Goal: Find specific fact: Find specific fact

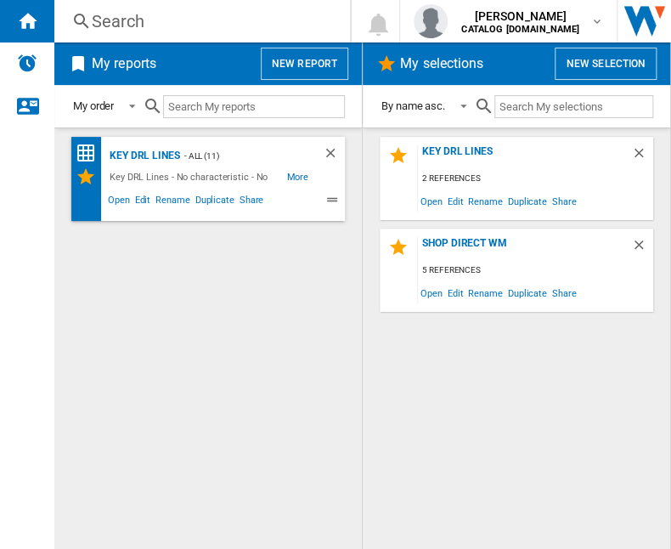
click at [107, 24] on div "Search" at bounding box center [199, 21] width 214 height 24
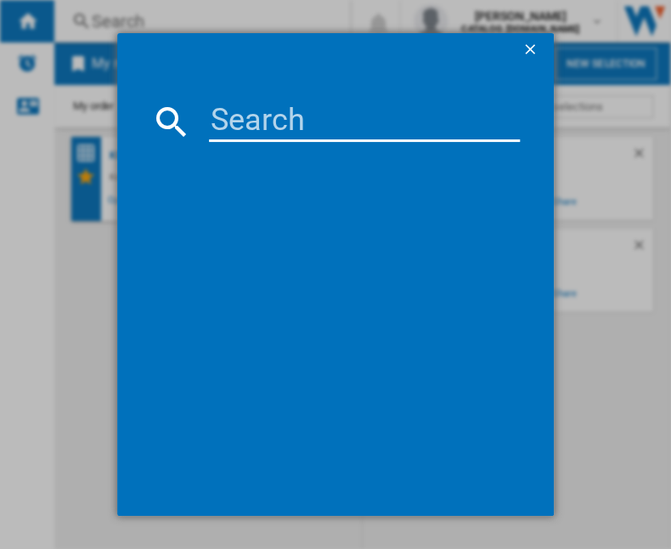
click at [221, 121] on input at bounding box center [364, 121] width 311 height 41
type input "cfg4501s"
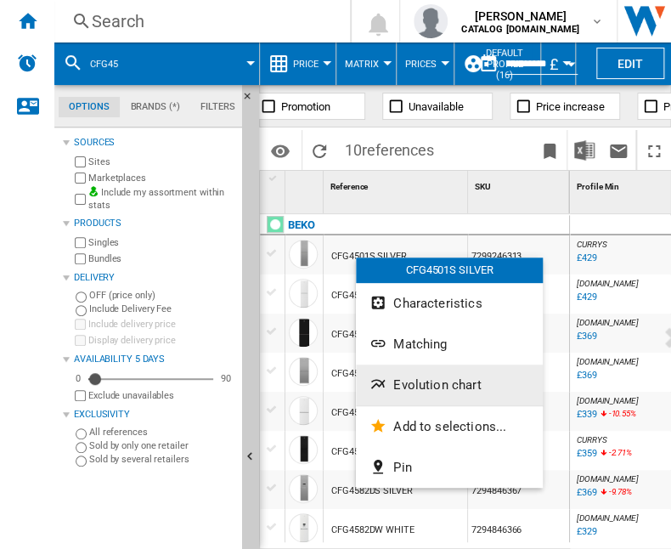
click at [413, 381] on span "Evolution chart" at bounding box center [436, 384] width 87 height 15
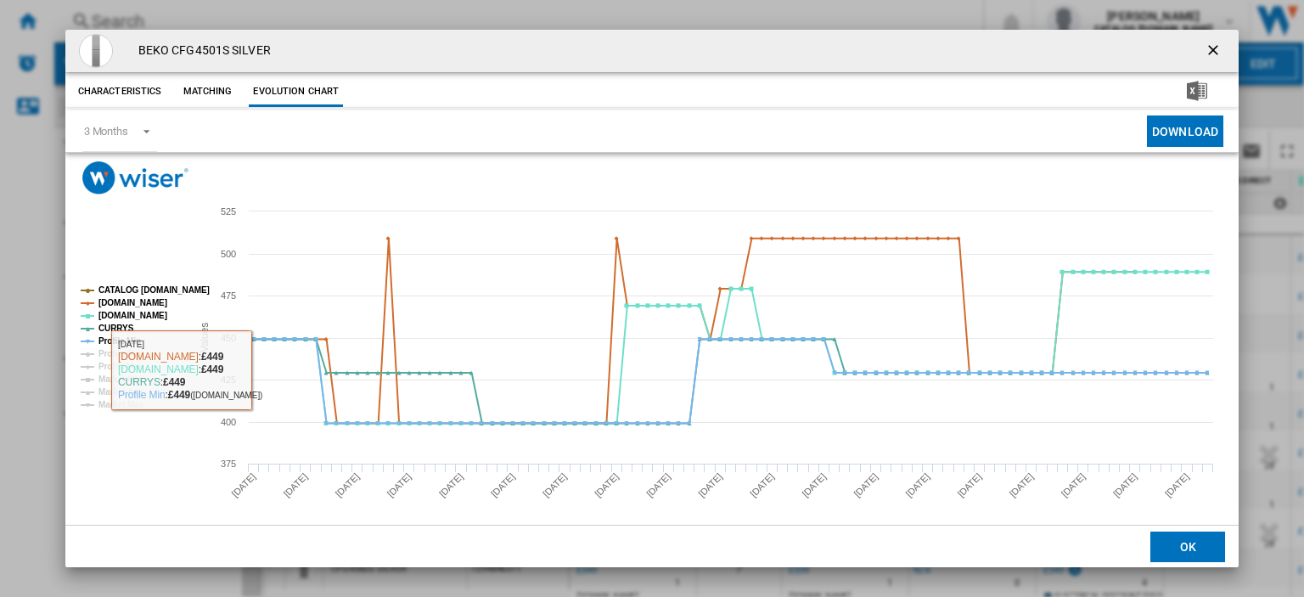
click at [179, 364] on rect "Product popup" at bounding box center [129, 347] width 110 height 137
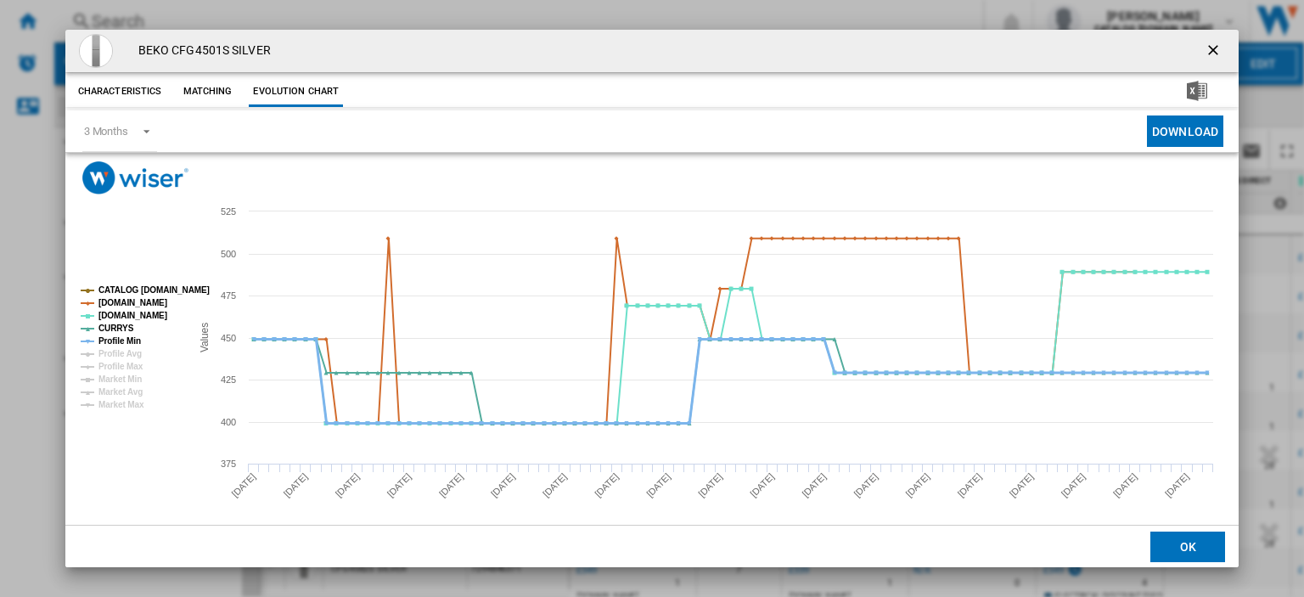
click at [130, 338] on tspan "Profile Min" at bounding box center [120, 340] width 42 height 9
click at [670, 52] on ng-md-icon "getI18NText('BUTTONS.CLOSE_DIALOG')" at bounding box center [1215, 52] width 20 height 20
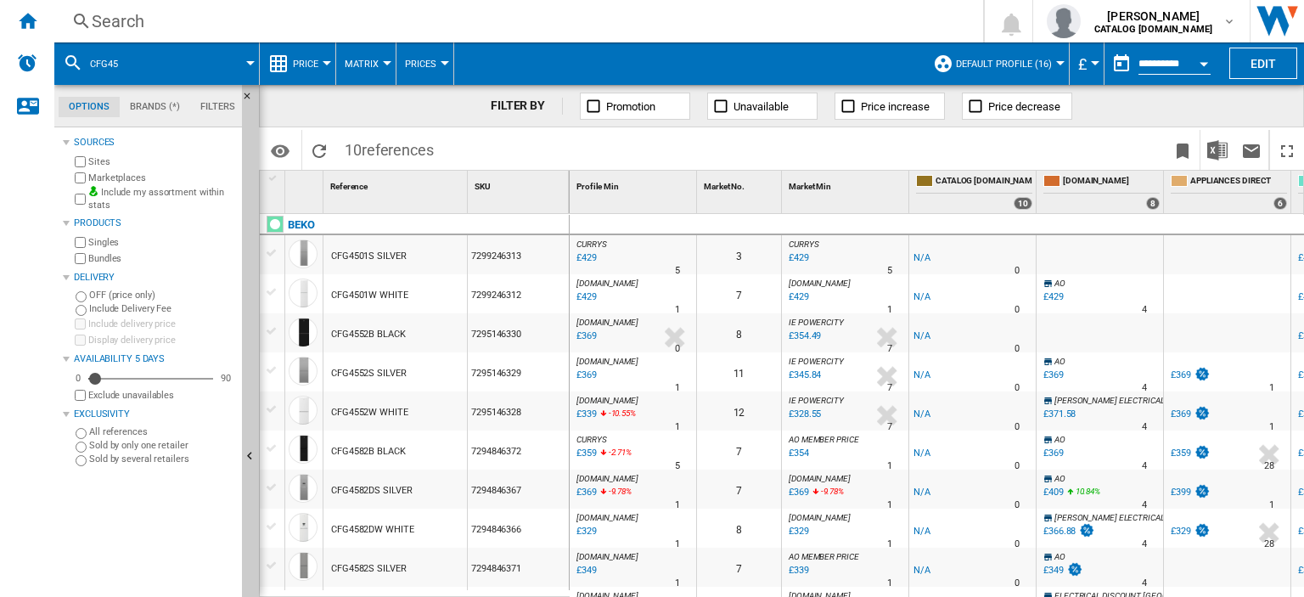
click at [584, 256] on div "£429" at bounding box center [585, 258] width 23 height 17
click at [134, 20] on div "Search" at bounding box center [515, 21] width 847 height 24
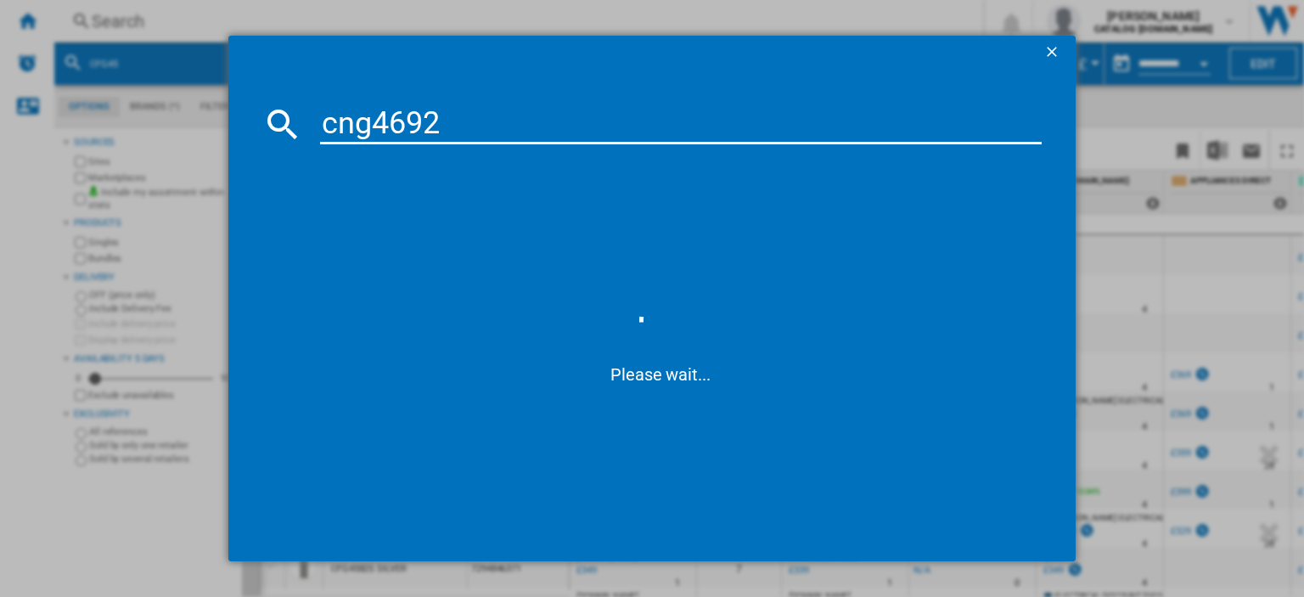
type input "cng4692s"
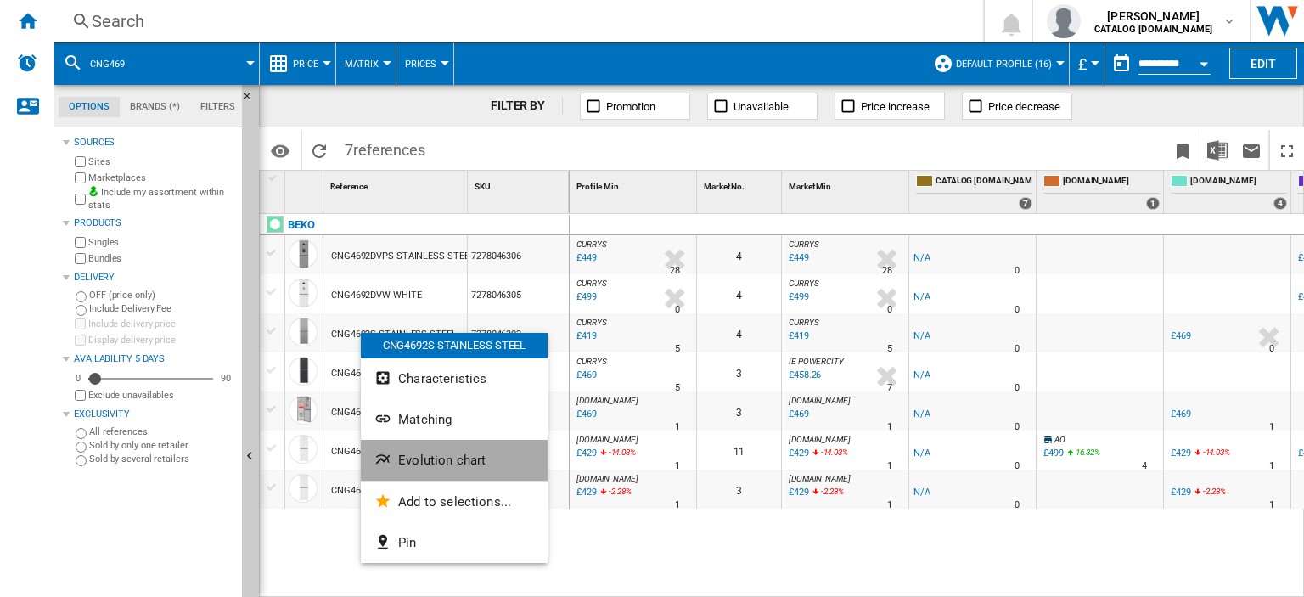
click at [438, 462] on span "Evolution chart" at bounding box center [441, 460] width 87 height 15
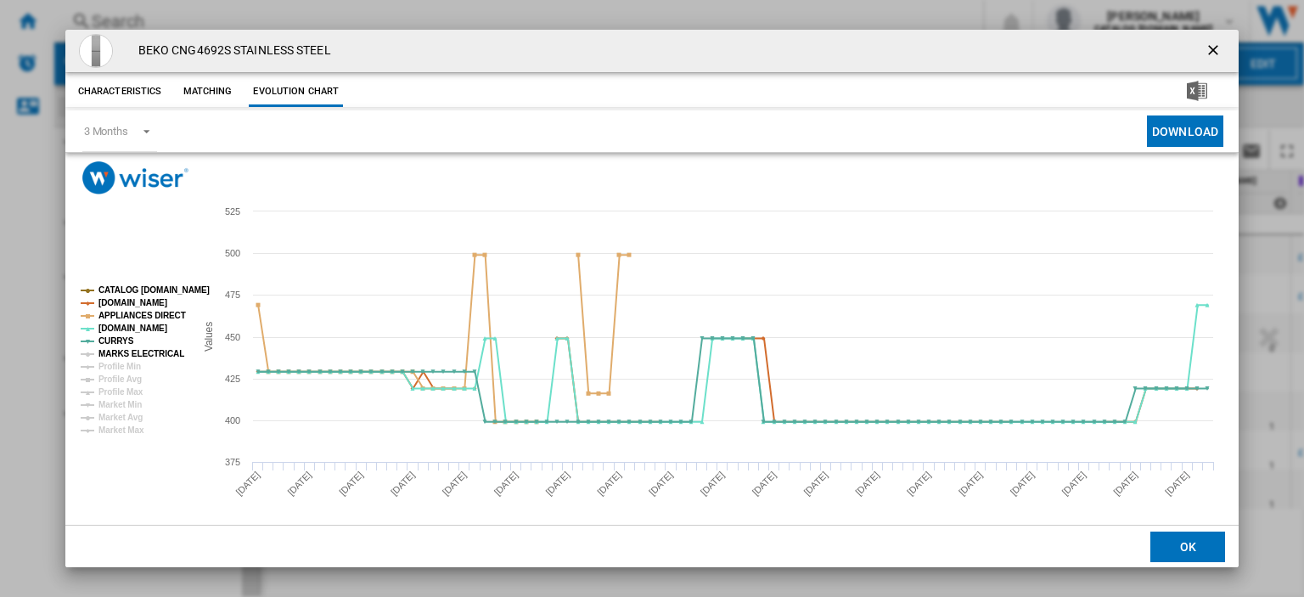
click at [112, 358] on tspan "MARKS ELECTRICAL" at bounding box center [142, 353] width 86 height 9
